Goal: Task Accomplishment & Management: Manage account settings

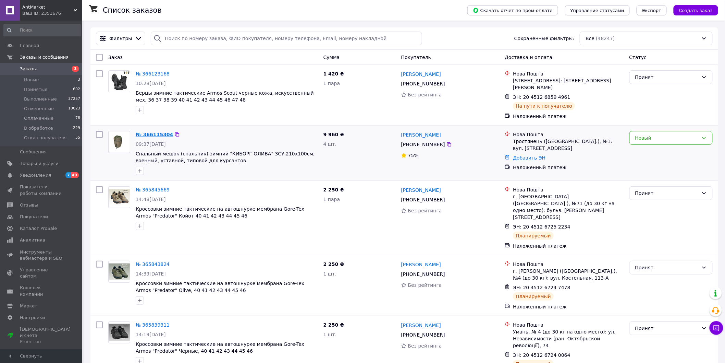
click at [158, 132] on link "№ 366115304" at bounding box center [154, 134] width 37 height 5
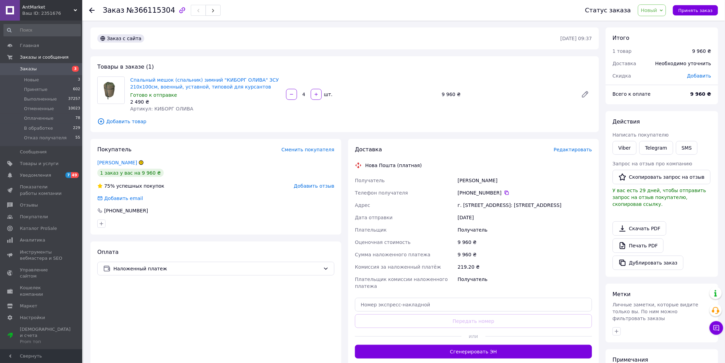
click at [140, 160] on icon at bounding box center [141, 162] width 4 height 4
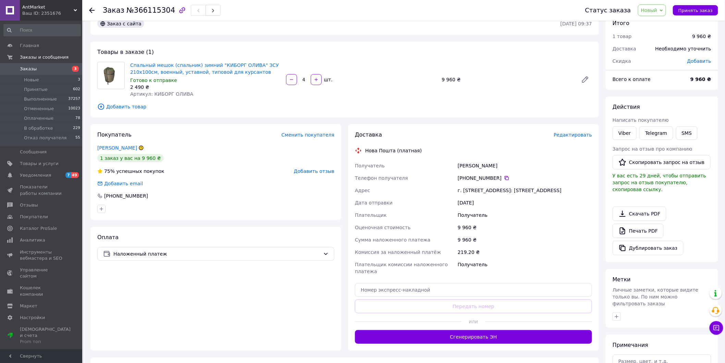
scroll to position [38, 0]
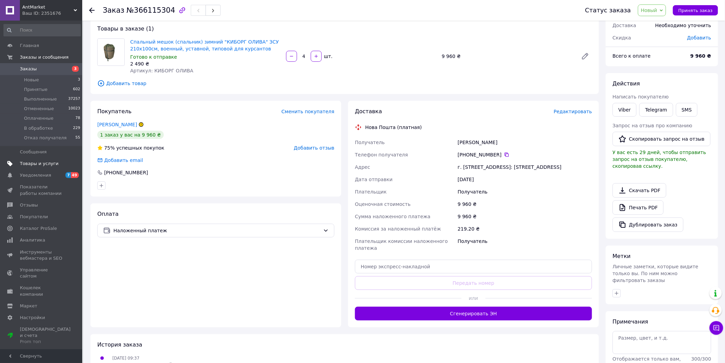
click at [46, 160] on link "Товары и услуги" at bounding box center [42, 164] width 84 height 12
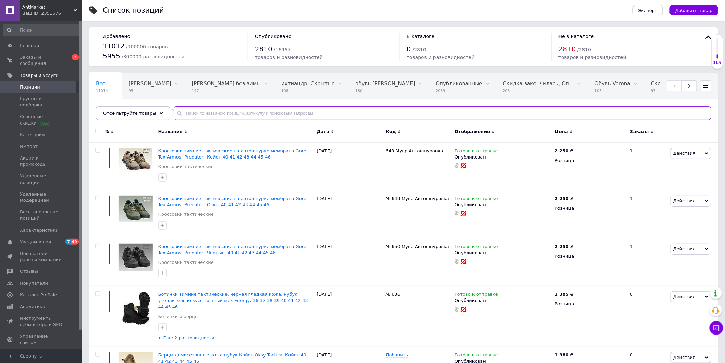
paste input "Плита туристическая газовая Kovea KGR-3500"
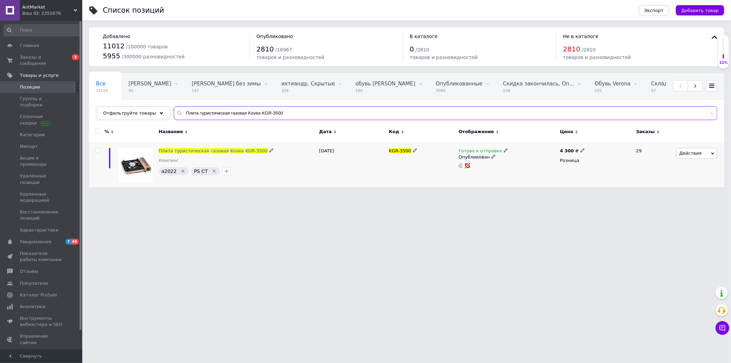
type input "Плита туристическая газовая Kovea KGR-3500"
click at [496, 151] on div "Готово к отправке" at bounding box center [483, 151] width 50 height 6
click at [514, 165] on li "Нет в наличии" at bounding box center [541, 165] width 65 height 10
click at [132, 194] on html "AntMarket Ваш ID: 2351676 Сайт AntMarket Кабинет покупателя Проверить состояние…" at bounding box center [365, 97] width 731 height 194
click at [76, 14] on div "Ваш ID: 2351676" at bounding box center [52, 13] width 60 height 6
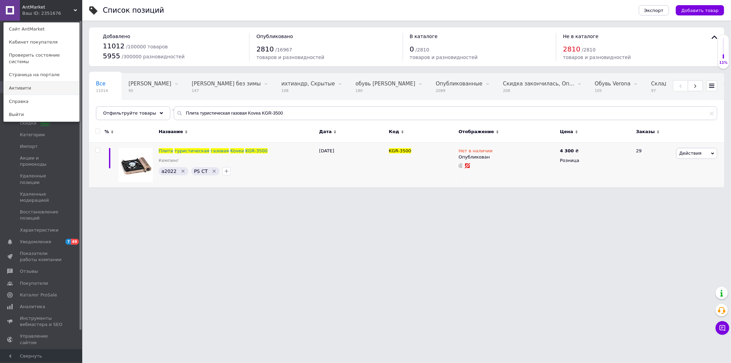
click at [61, 84] on link "Активити" at bounding box center [41, 88] width 75 height 13
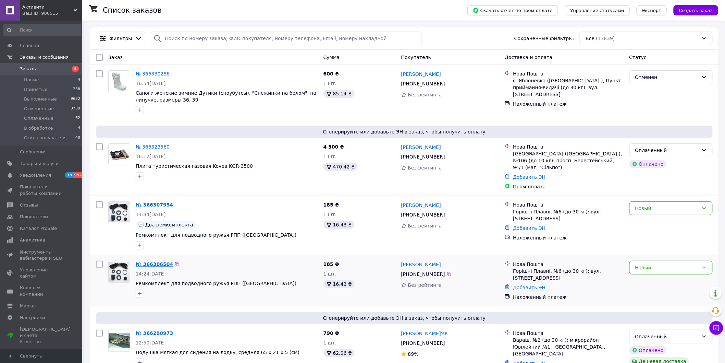
click at [162, 261] on link "№ 366306504" at bounding box center [154, 263] width 37 height 5
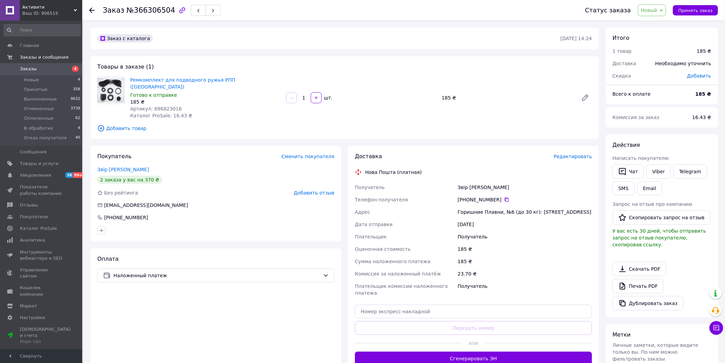
click at [666, 10] on span "Новый" at bounding box center [652, 10] width 28 height 12
click at [669, 43] on li "Отменен" at bounding box center [662, 44] width 49 height 10
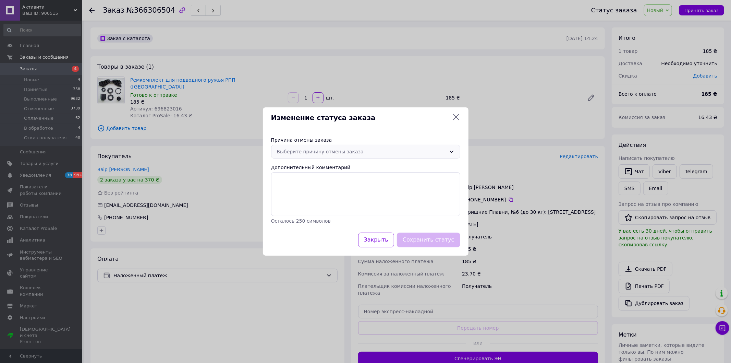
click at [438, 154] on div "Выберите причину отмены заказа" at bounding box center [361, 152] width 169 height 8
click at [375, 212] on li "Заказ-дубликат" at bounding box center [365, 215] width 188 height 12
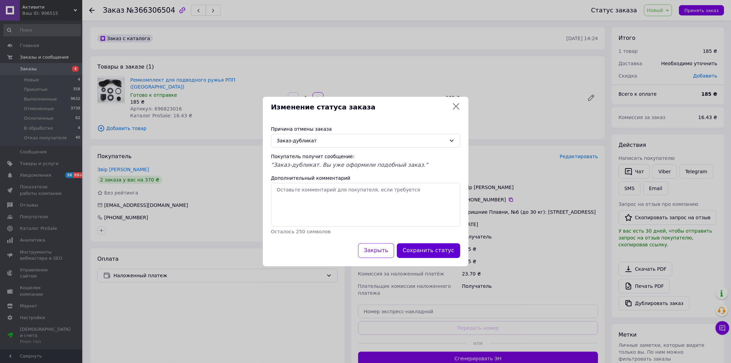
click at [427, 247] on button "Сохранить статус" at bounding box center [428, 250] width 63 height 15
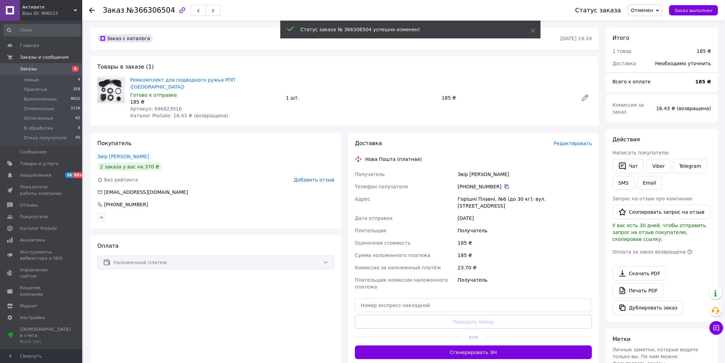
click at [28, 67] on span "Заказы" at bounding box center [28, 69] width 17 height 6
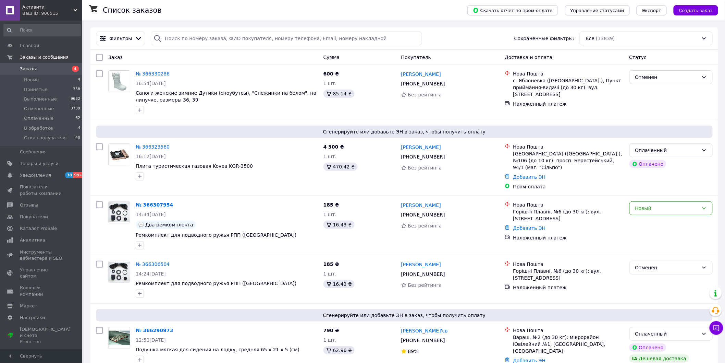
click at [4, 342] on div "Главная Заказы и сообщения Заказы 4 Новые 4 Принятые 358 Выполненные 9632 Отмен…" at bounding box center [42, 186] width 84 height 330
